Goal: Information Seeking & Learning: Compare options

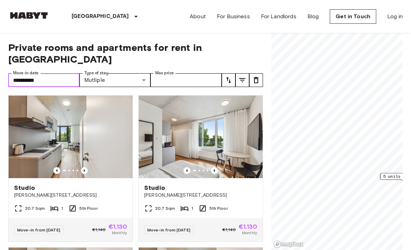
click at [17, 73] on input "**********" at bounding box center [43, 80] width 71 height 14
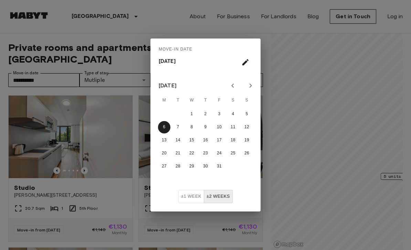
click at [129, 84] on div "Move-in date Mon, Oct 6 October 2025 M T W T F S S 1 2 3 4 5 6 7 8 9 10 11 12 1…" at bounding box center [205, 125] width 411 height 250
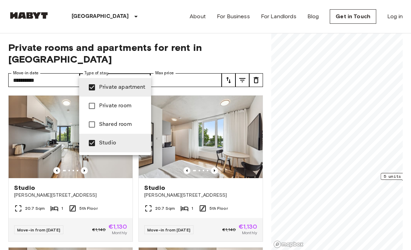
click at [14, 95] on div at bounding box center [205, 125] width 411 height 250
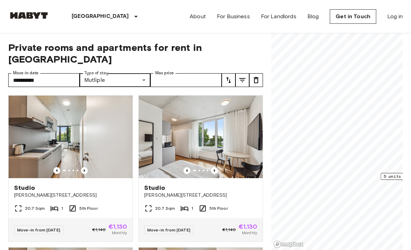
click at [245, 76] on icon "tune" at bounding box center [242, 80] width 8 height 8
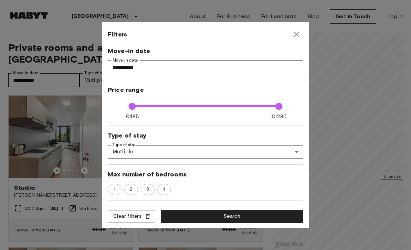
click at [11, 89] on div at bounding box center [205, 125] width 411 height 250
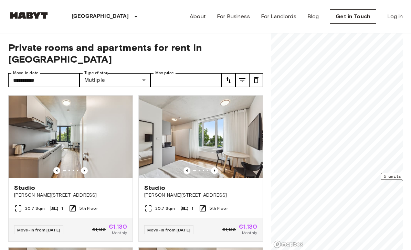
click at [386, 179] on span "5 units from €1085" at bounding box center [406, 176] width 44 height 6
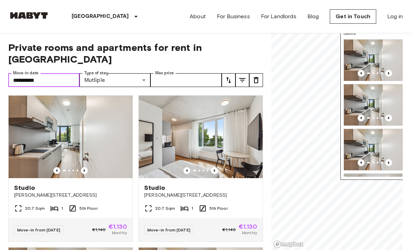
click at [17, 73] on input "**********" at bounding box center [43, 80] width 71 height 14
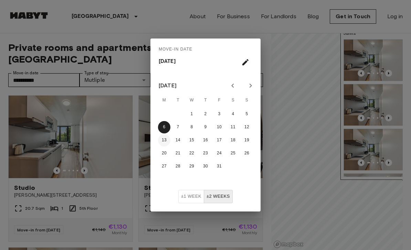
click at [164, 139] on button "13" at bounding box center [164, 140] width 12 height 12
type input "**********"
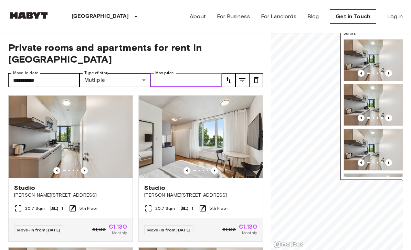
click at [168, 73] on input "Max price" at bounding box center [185, 80] width 71 height 14
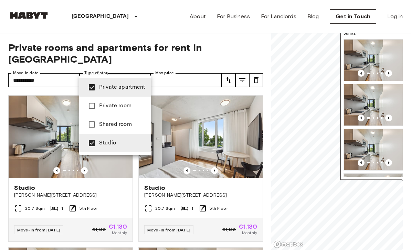
click at [136, 110] on li "Private room" at bounding box center [115, 106] width 72 height 19
type input "**********"
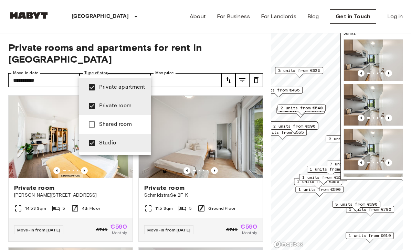
click at [3, 109] on div at bounding box center [205, 125] width 411 height 250
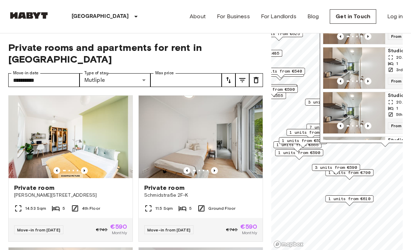
click at [363, 171] on span "1 units from €790" at bounding box center [349, 173] width 42 height 6
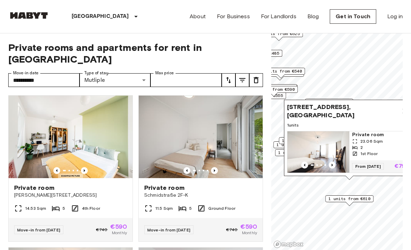
click at [292, 87] on span "2 units from €590" at bounding box center [274, 89] width 42 height 6
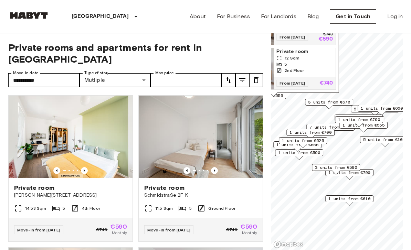
click at [339, 105] on span "3 units from €570" at bounding box center [329, 102] width 42 height 6
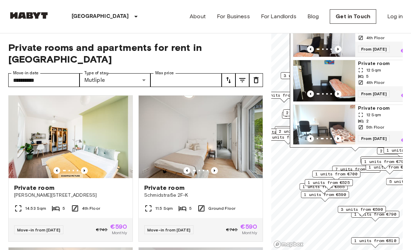
click at [329, 176] on span "1 units from €700" at bounding box center [336, 174] width 42 height 6
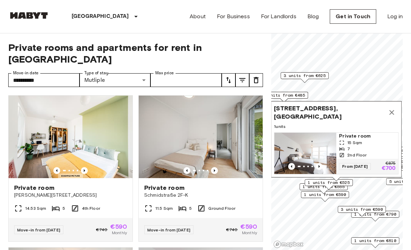
click at [394, 111] on icon "Map marker" at bounding box center [391, 112] width 8 height 8
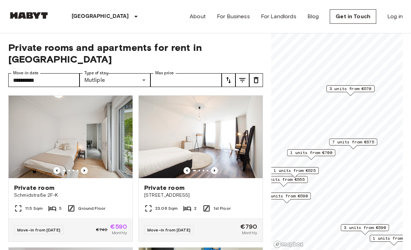
click at [363, 144] on span "7 units from €575" at bounding box center [353, 142] width 42 height 6
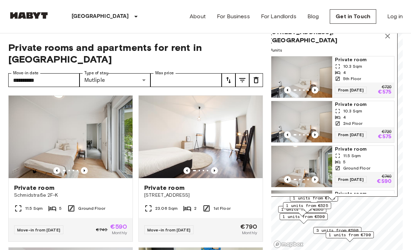
click at [388, 37] on icon "Map marker" at bounding box center [387, 36] width 5 height 5
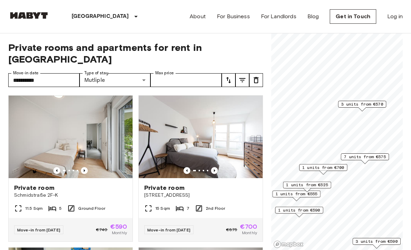
click at [325, 183] on span "1 units from €525" at bounding box center [307, 185] width 42 height 6
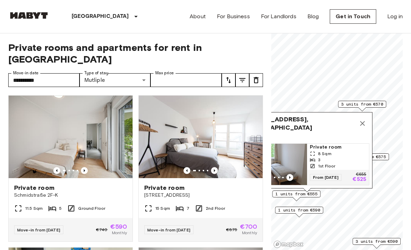
click at [315, 196] on span "1 units from €555" at bounding box center [296, 194] width 42 height 6
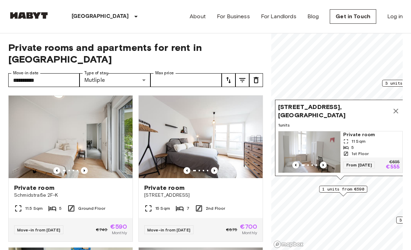
click at [355, 192] on span "1 units from €590" at bounding box center [343, 189] width 42 height 6
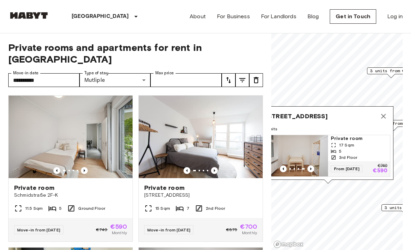
click at [384, 114] on icon "Map marker" at bounding box center [383, 116] width 5 height 5
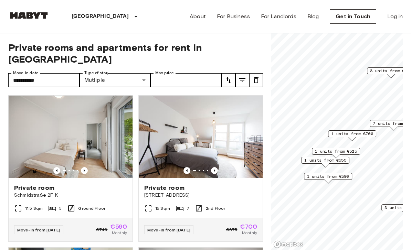
click at [360, 136] on span "1 units from €700" at bounding box center [352, 134] width 42 height 6
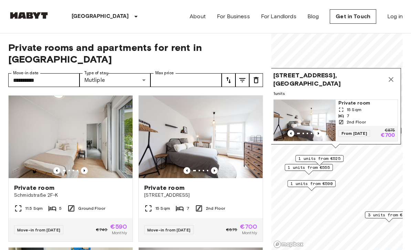
click at [392, 76] on icon "Map marker" at bounding box center [391, 79] width 8 height 8
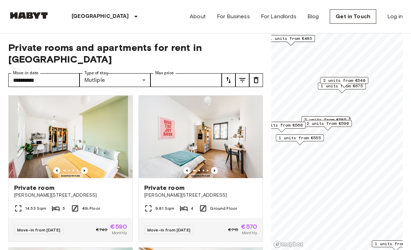
click at [308, 140] on span "1 units from €555" at bounding box center [300, 138] width 42 height 6
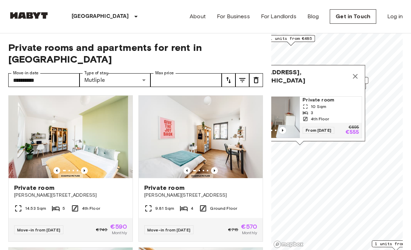
click at [361, 74] on button "Map marker" at bounding box center [355, 77] width 14 height 14
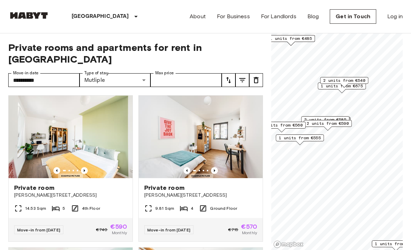
click at [357, 83] on span "2 units from €540" at bounding box center [344, 80] width 42 height 6
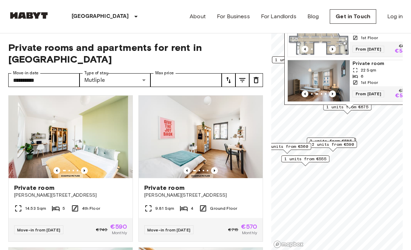
click at [346, 139] on span "2 units from €585" at bounding box center [331, 141] width 42 height 6
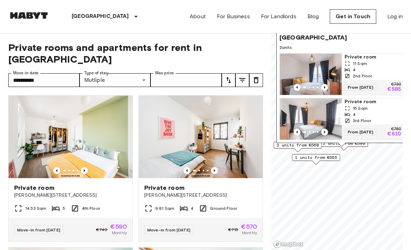
click at [319, 147] on div "Klara-Franke-Straße 8, 10557 Berlin, GER 2 units Private room 11 Sqm 4 2nd Floo…" at bounding box center [341, 80] width 131 height 133
click at [302, 147] on span "2 units from €560" at bounding box center [298, 145] width 42 height 6
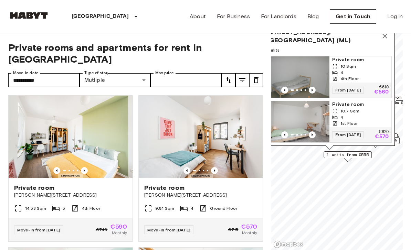
click at [351, 157] on span "1 units from €555" at bounding box center [348, 155] width 42 height 6
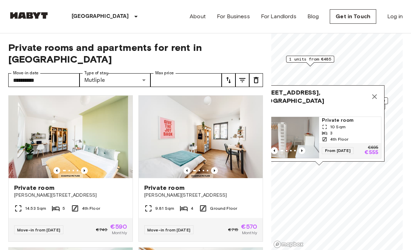
click at [378, 95] on icon "Map marker" at bounding box center [374, 97] width 8 height 8
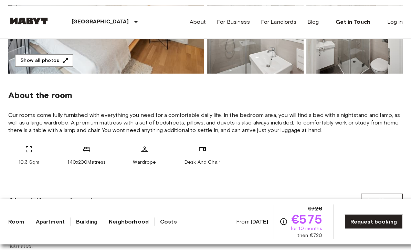
scroll to position [196, 0]
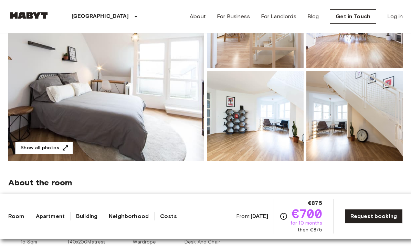
click at [33, 147] on button "Show all photos" at bounding box center [44, 148] width 58 height 13
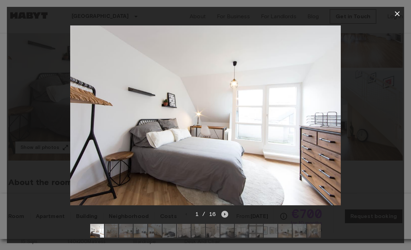
click at [227, 218] on icon "Next image" at bounding box center [224, 214] width 7 height 7
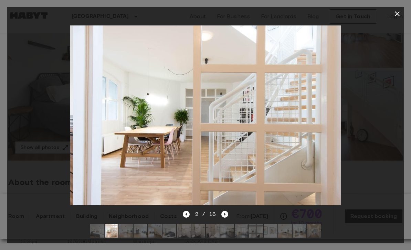
click at [226, 218] on icon "Next image" at bounding box center [224, 214] width 7 height 7
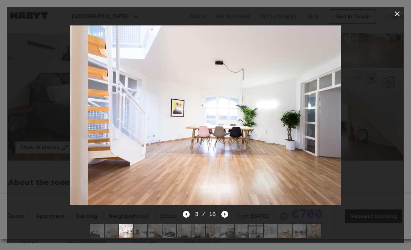
click at [225, 218] on icon "Next image" at bounding box center [224, 214] width 7 height 7
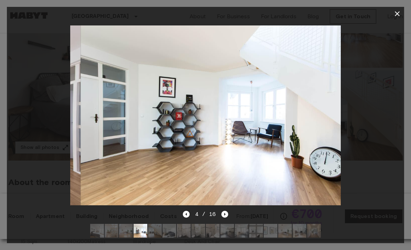
click at [226, 218] on icon "Next image" at bounding box center [224, 214] width 7 height 7
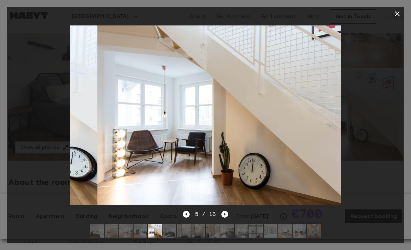
click at [226, 218] on icon "Next image" at bounding box center [224, 214] width 7 height 7
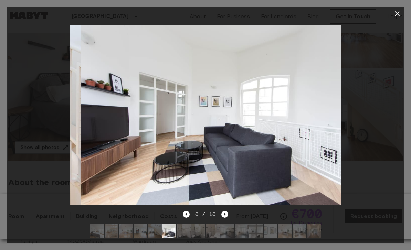
click at [226, 218] on icon "Next image" at bounding box center [224, 214] width 7 height 7
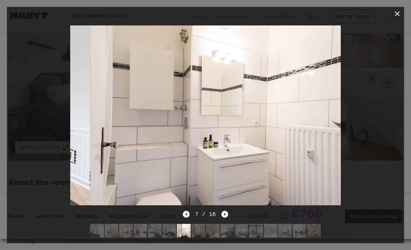
click at [225, 218] on icon "Next image" at bounding box center [224, 214] width 7 height 7
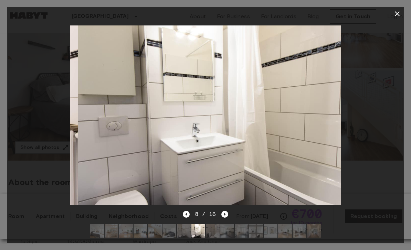
click at [225, 218] on icon "Next image" at bounding box center [224, 214] width 7 height 7
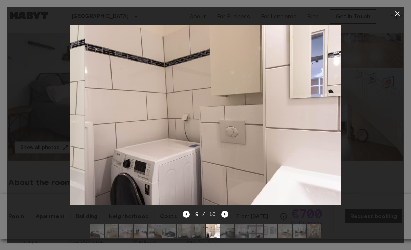
click at [225, 218] on icon "Next image" at bounding box center [224, 214] width 7 height 7
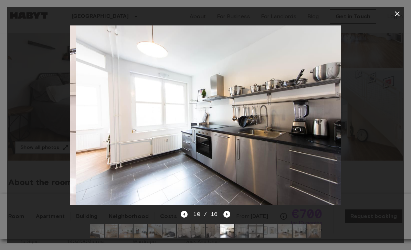
click at [225, 218] on icon "Next image" at bounding box center [226, 214] width 7 height 7
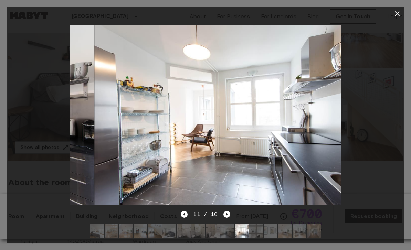
click at [225, 218] on icon "Next image" at bounding box center [226, 214] width 7 height 7
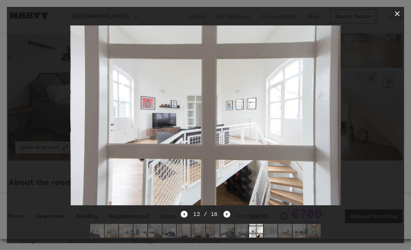
click at [400, 10] on icon "button" at bounding box center [397, 14] width 8 height 8
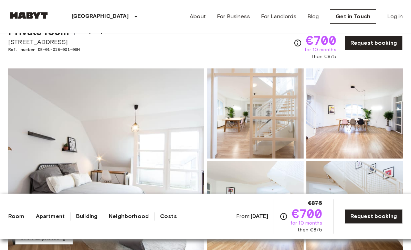
scroll to position [0, 0]
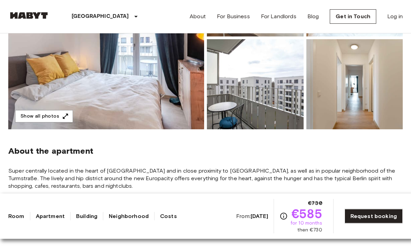
click at [31, 117] on button "Show all photos" at bounding box center [44, 116] width 58 height 13
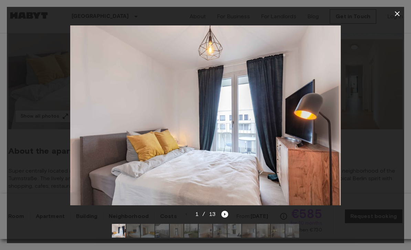
click at [226, 218] on icon "Next image" at bounding box center [224, 214] width 7 height 7
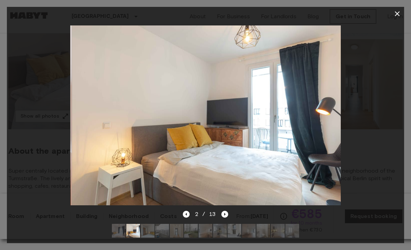
click at [227, 210] on div at bounding box center [205, 116] width 397 height 190
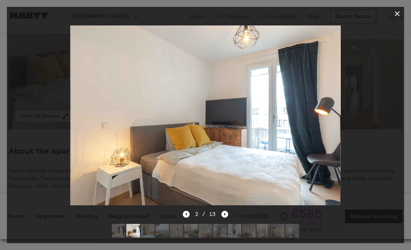
click at [227, 210] on div at bounding box center [205, 116] width 397 height 190
click at [225, 218] on icon "Next image" at bounding box center [224, 214] width 7 height 7
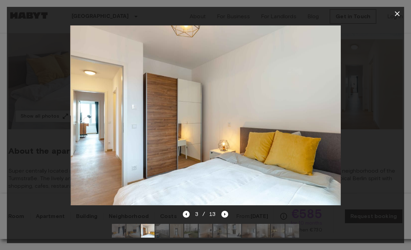
click at [226, 218] on icon "Next image" at bounding box center [224, 214] width 7 height 7
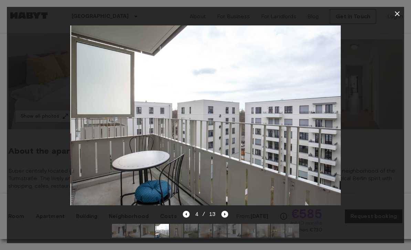
click at [225, 218] on icon "Next image" at bounding box center [224, 214] width 7 height 7
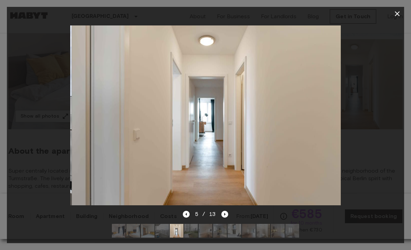
click at [225, 218] on icon "Next image" at bounding box center [224, 214] width 7 height 7
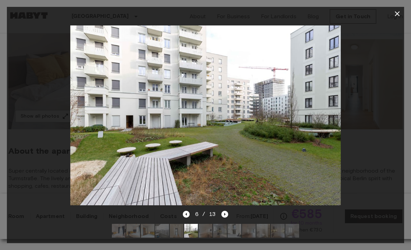
click at [225, 218] on icon "Next image" at bounding box center [224, 214] width 7 height 7
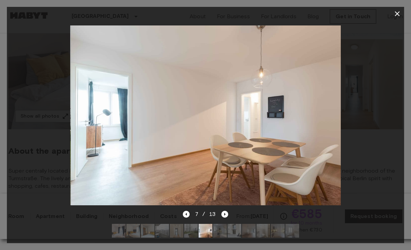
click at [226, 218] on icon "Next image" at bounding box center [224, 214] width 7 height 7
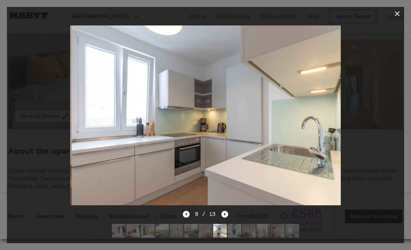
click at [226, 218] on icon "Next image" at bounding box center [224, 214] width 7 height 7
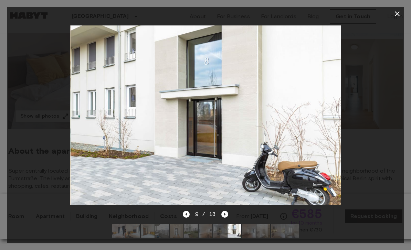
click at [226, 218] on icon "Next image" at bounding box center [224, 214] width 7 height 7
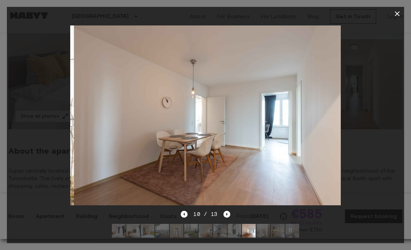
click at [225, 218] on icon "Next image" at bounding box center [226, 214] width 7 height 7
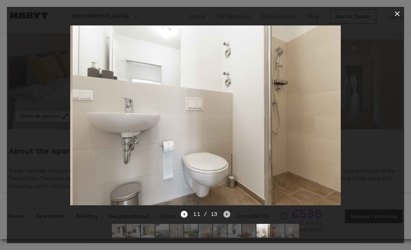
click at [226, 218] on icon "Next image" at bounding box center [226, 214] width 7 height 7
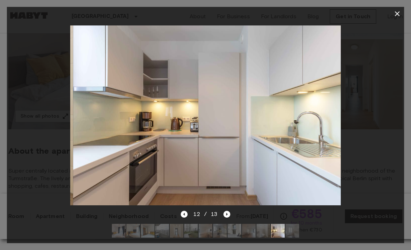
click at [226, 218] on icon "Next image" at bounding box center [226, 214] width 7 height 7
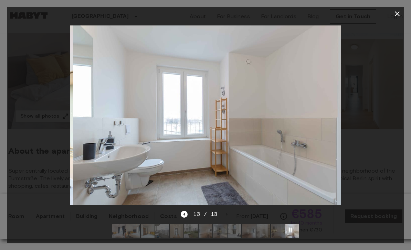
click at [402, 13] on button "button" at bounding box center [397, 14] width 14 height 14
